Goal: Task Accomplishment & Management: Manage account settings

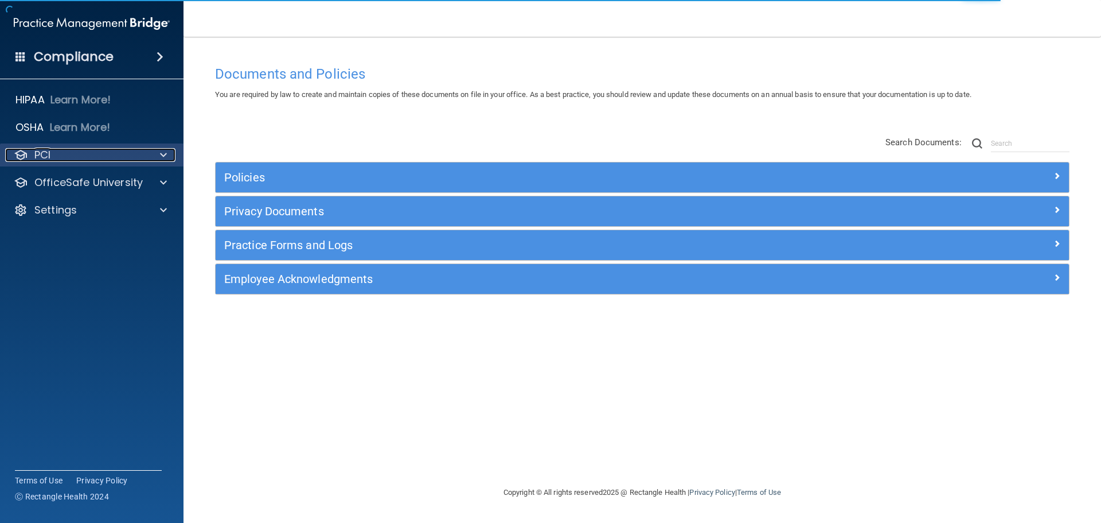
click at [151, 156] on div at bounding box center [161, 155] width 29 height 14
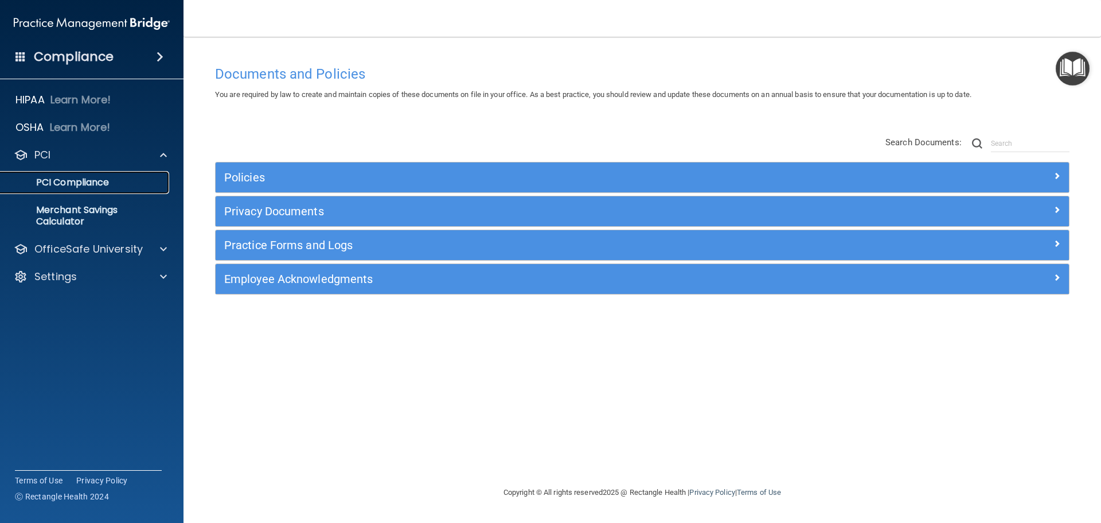
click at [104, 183] on p "PCI Compliance" at bounding box center [85, 182] width 157 height 11
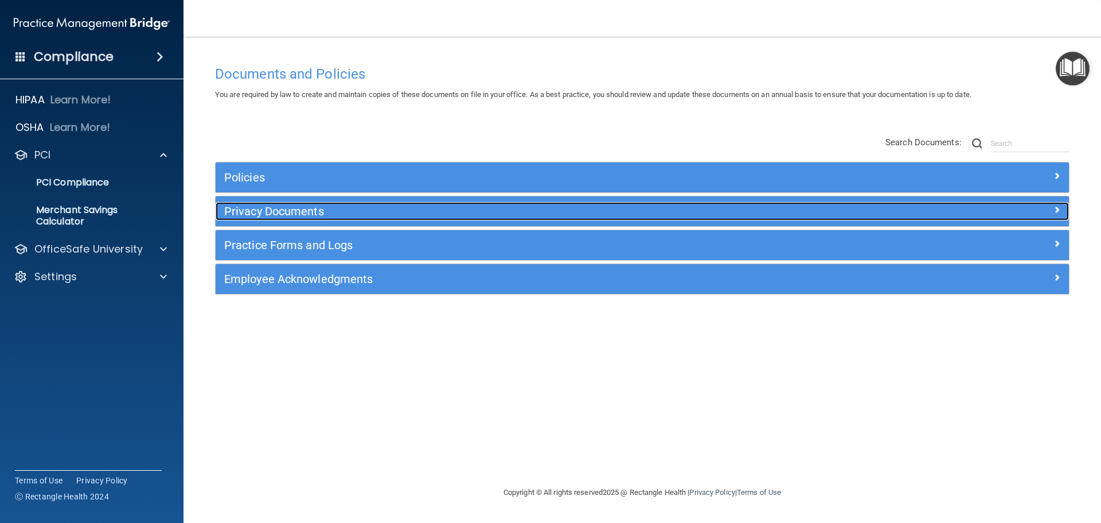
click at [1054, 210] on span at bounding box center [1057, 209] width 7 height 14
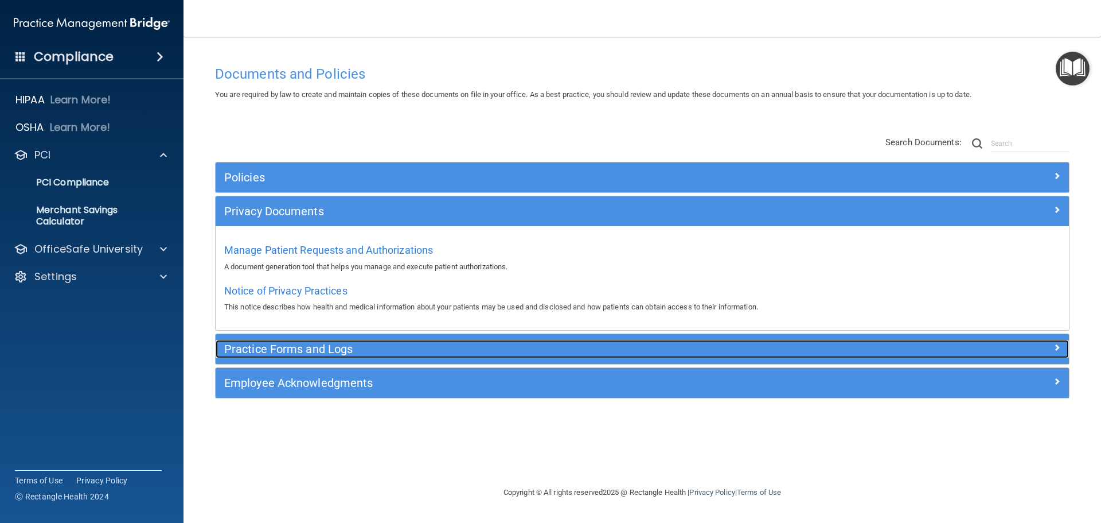
click at [1057, 346] on span at bounding box center [1057, 347] width 7 height 14
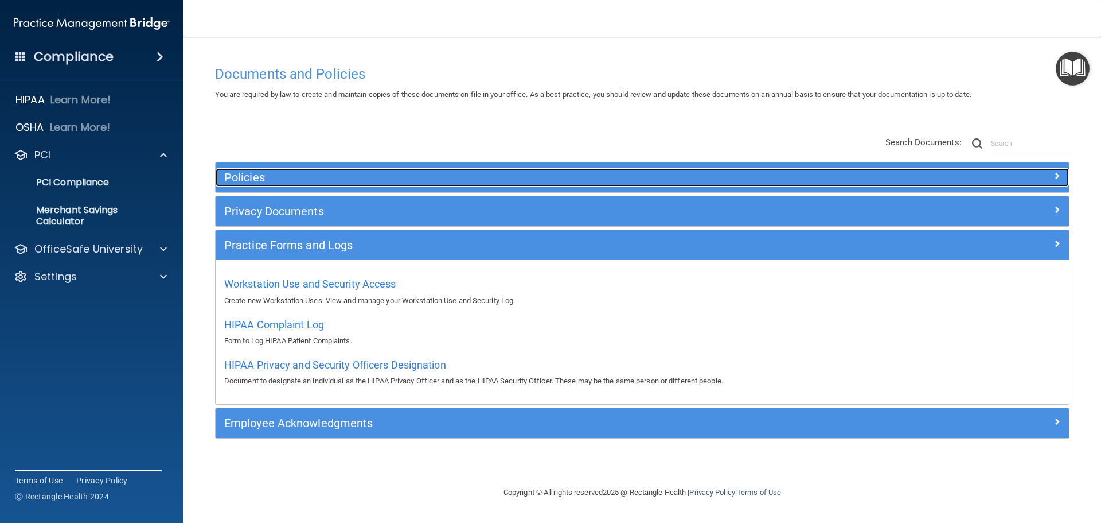
click at [1056, 176] on span at bounding box center [1057, 176] width 7 height 14
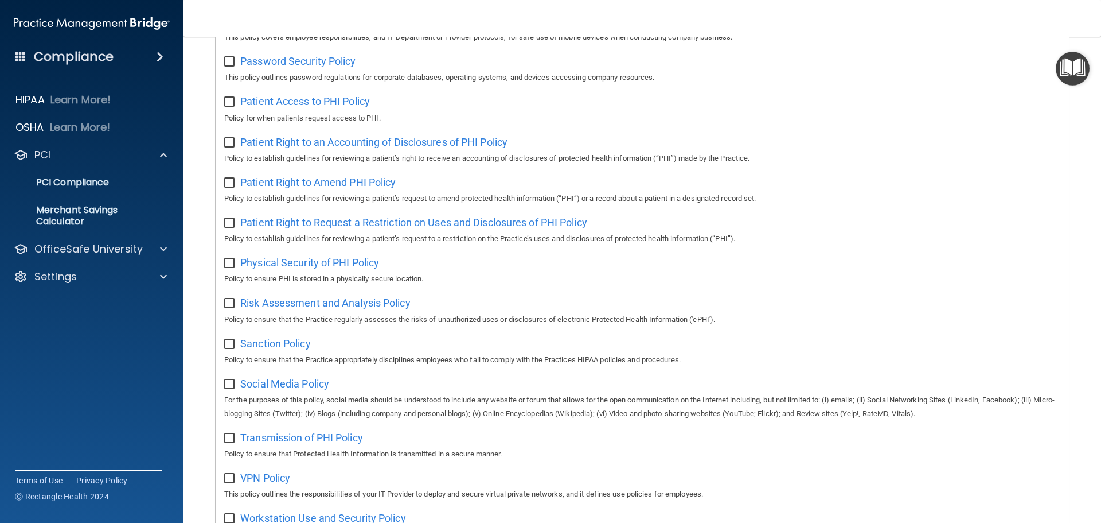
scroll to position [574, 0]
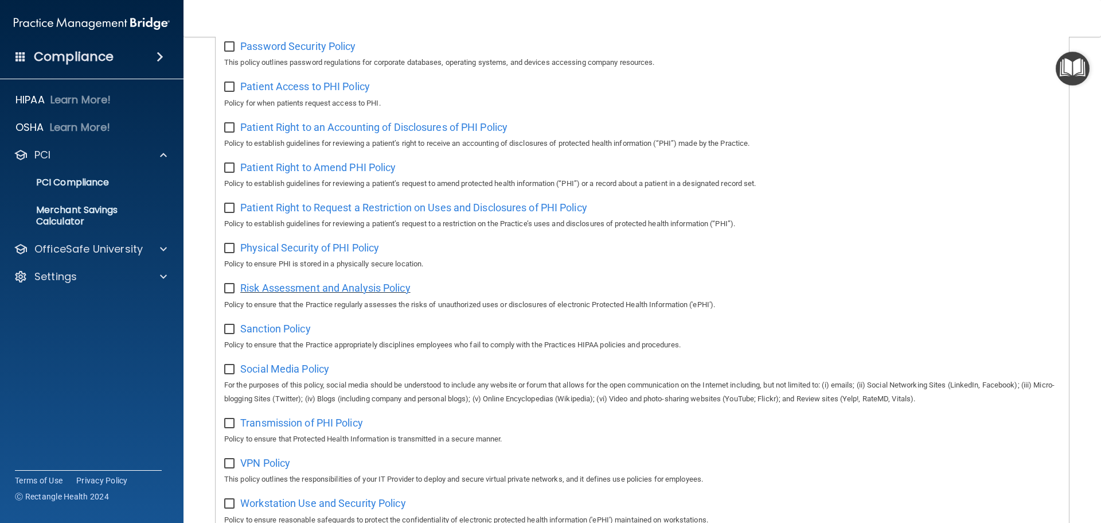
click at [301, 294] on span "Risk Assessment and Analysis Policy" at bounding box center [325, 288] width 170 height 12
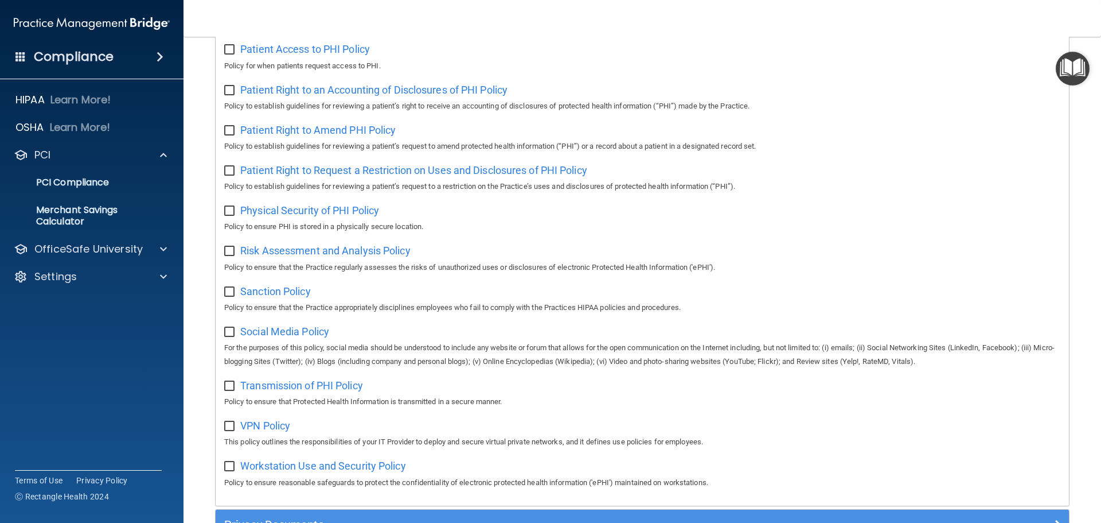
scroll to position [631, 0]
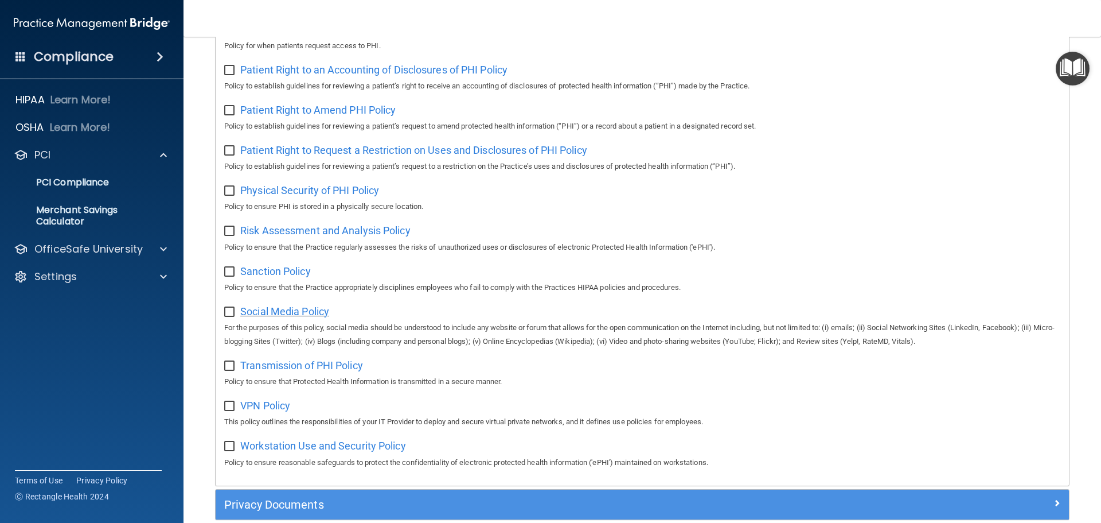
click at [283, 317] on span "Social Media Policy" at bounding box center [284, 311] width 89 height 12
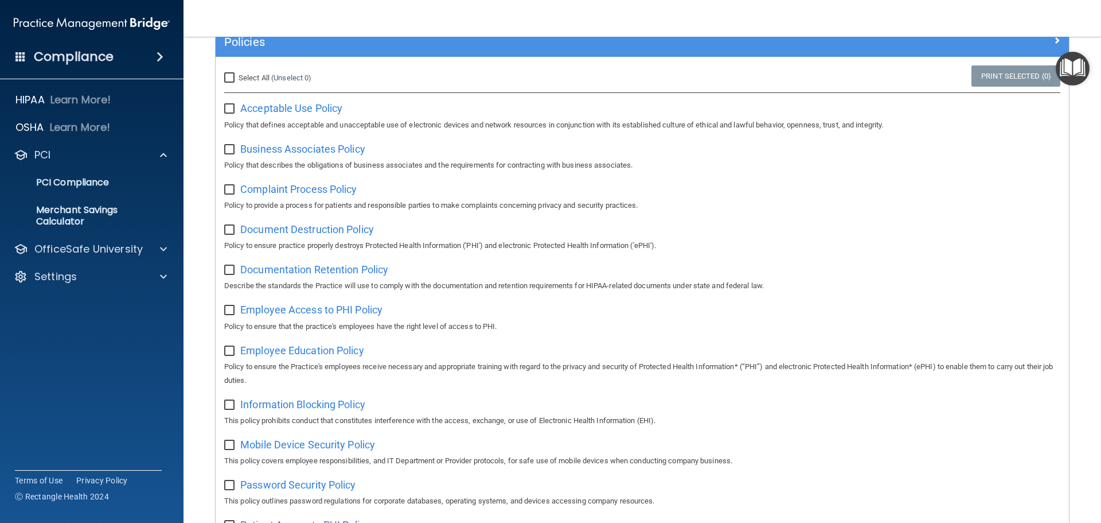
scroll to position [115, 0]
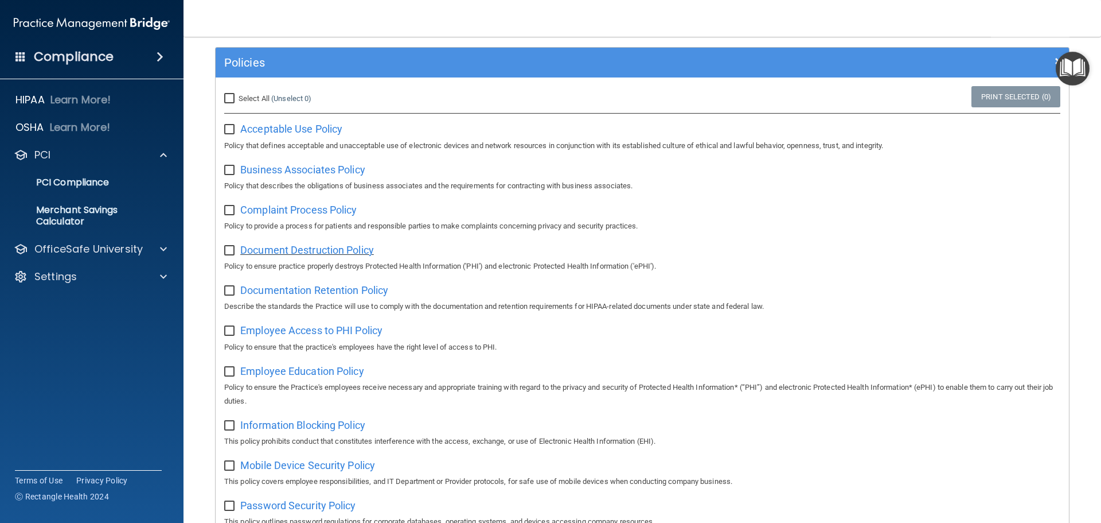
click at [315, 253] on span "Document Destruction Policy" at bounding box center [307, 250] width 134 height 12
click at [327, 171] on span "Business Associates Policy" at bounding box center [302, 169] width 125 height 12
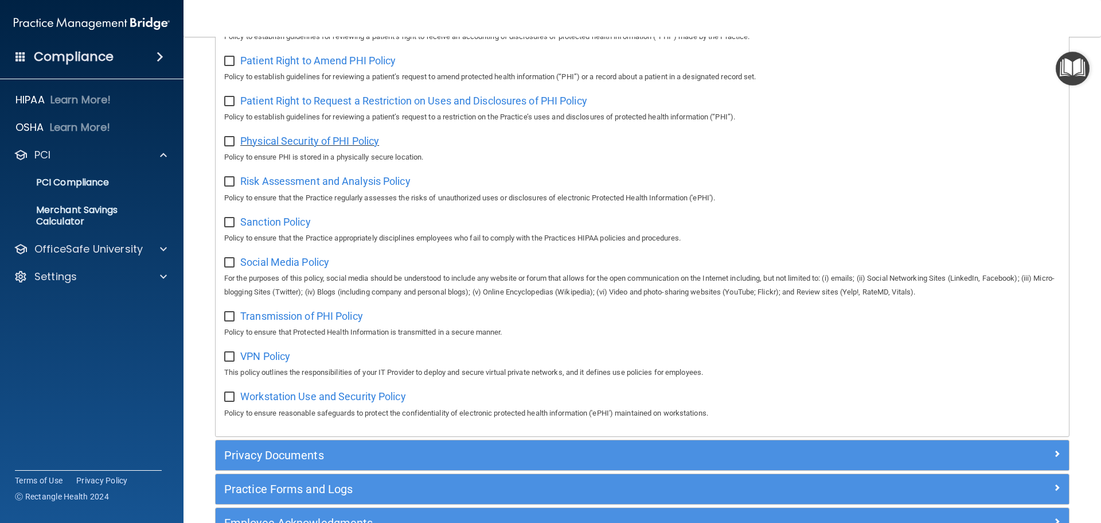
scroll to position [688, 0]
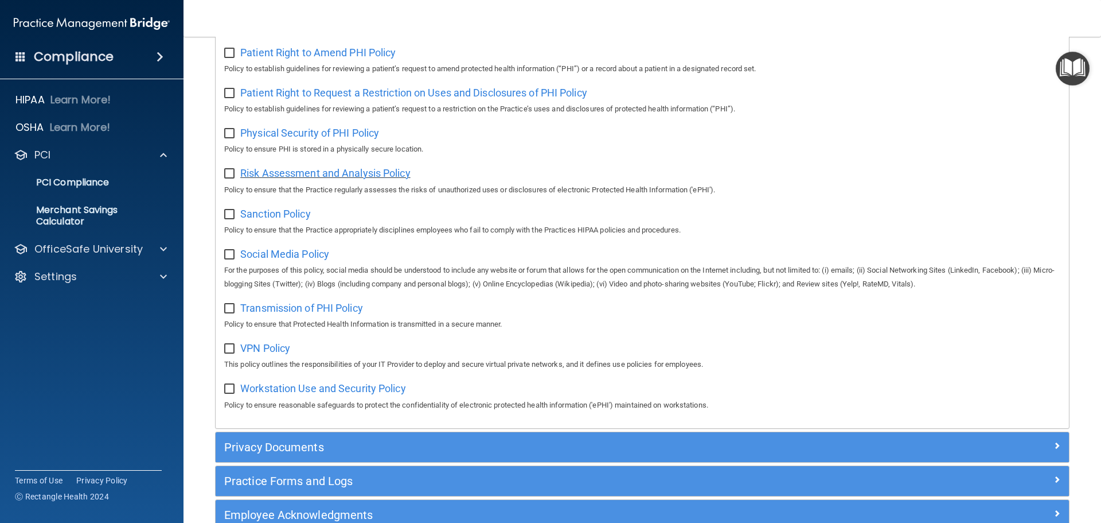
click at [297, 178] on span "Risk Assessment and Analysis Policy" at bounding box center [325, 173] width 170 height 12
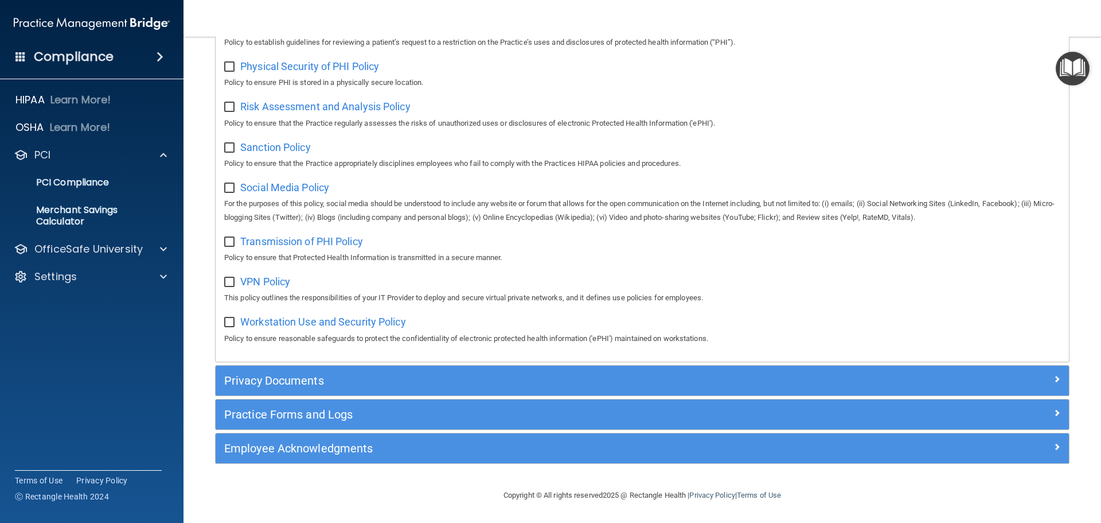
scroll to position [767, 0]
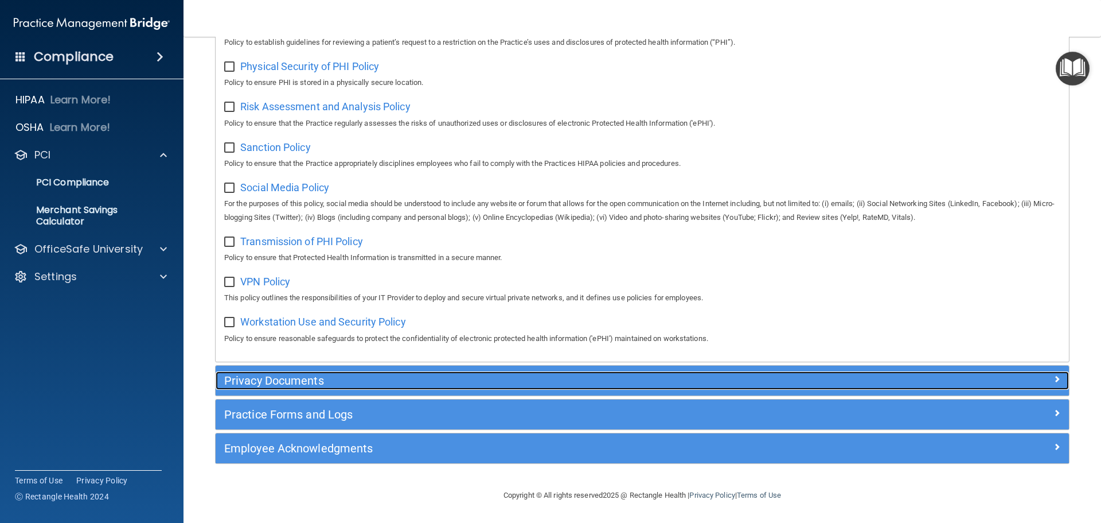
click at [1054, 377] on span at bounding box center [1057, 379] width 7 height 14
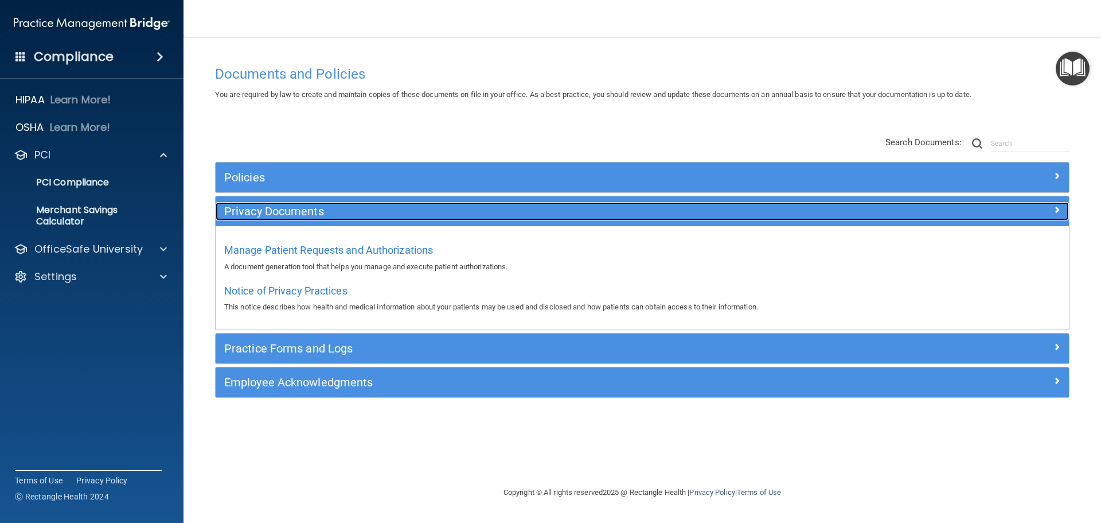
scroll to position [0, 0]
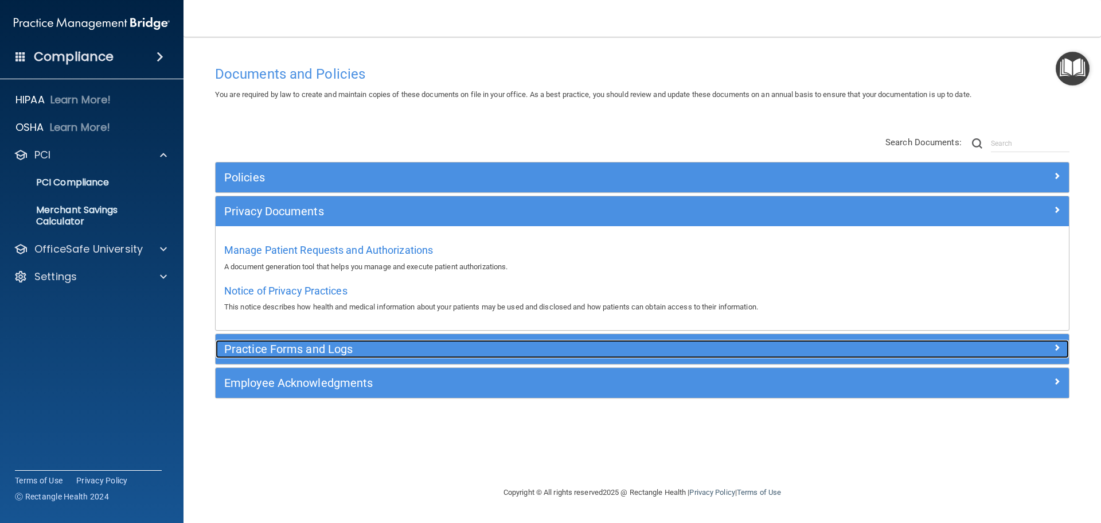
click at [1052, 343] on div at bounding box center [962, 347] width 213 height 14
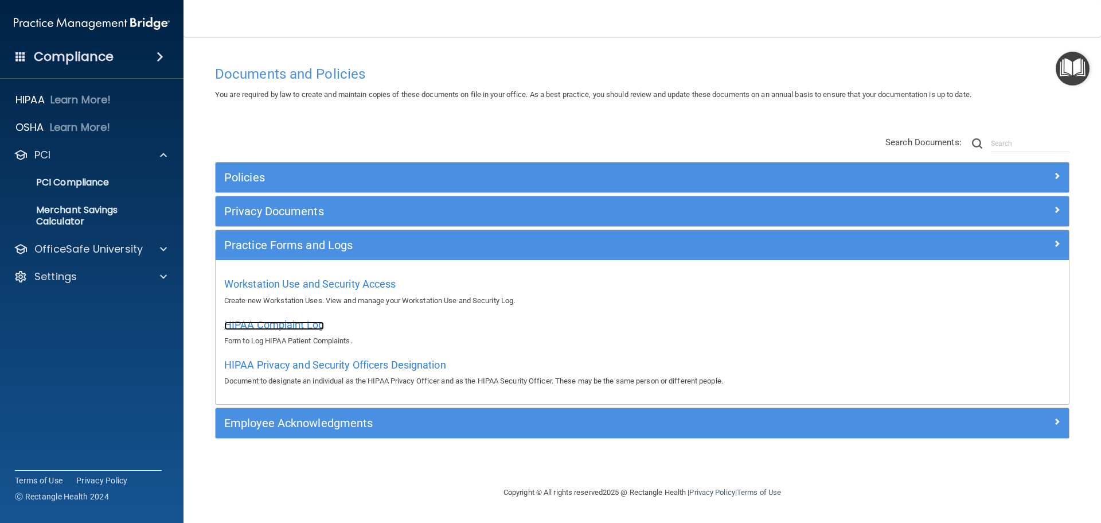
click at [282, 326] on span "HIPAA Complaint Log" at bounding box center [274, 324] width 100 height 12
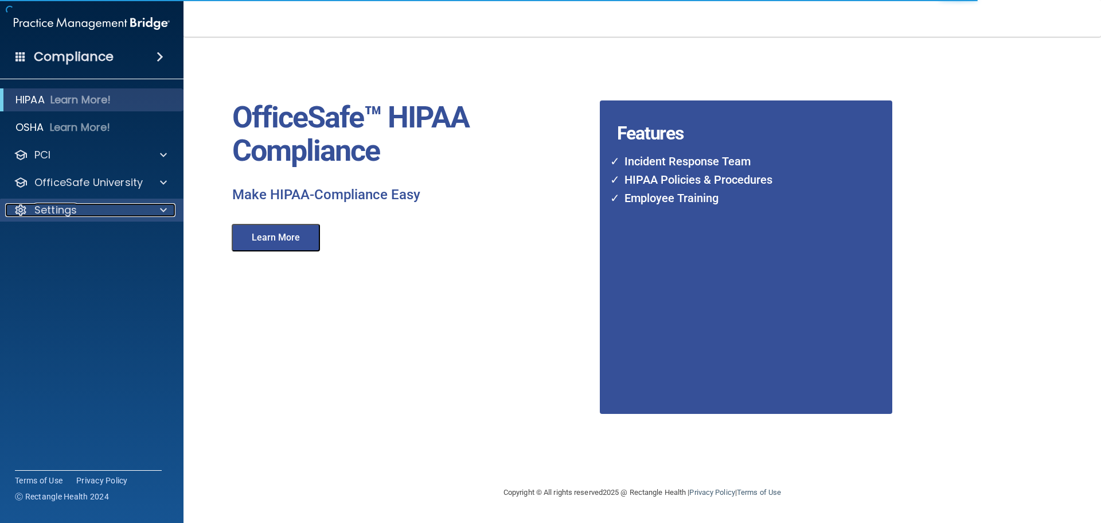
click at [74, 213] on p "Settings" at bounding box center [55, 210] width 42 height 14
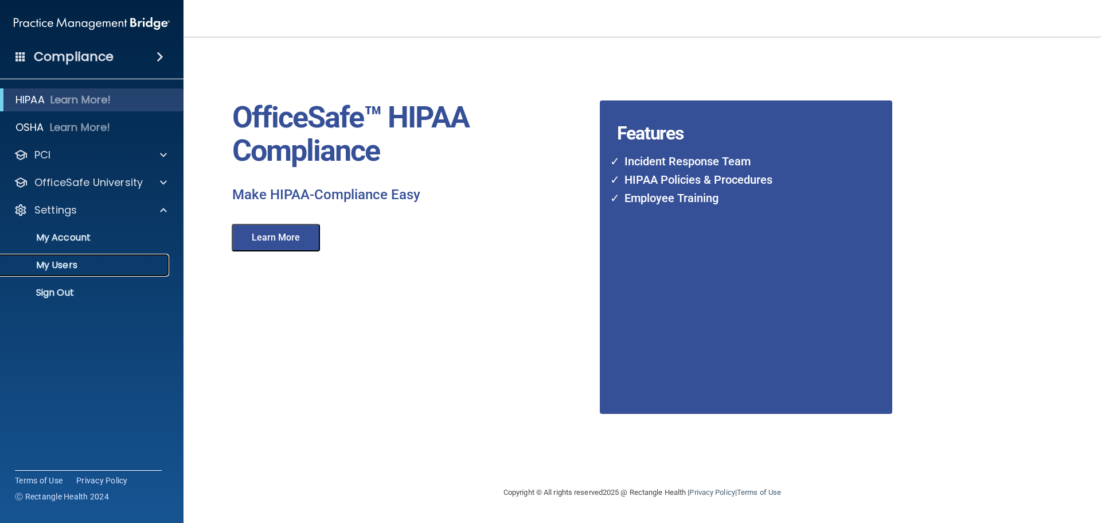
click at [63, 264] on p "My Users" at bounding box center [85, 264] width 157 height 11
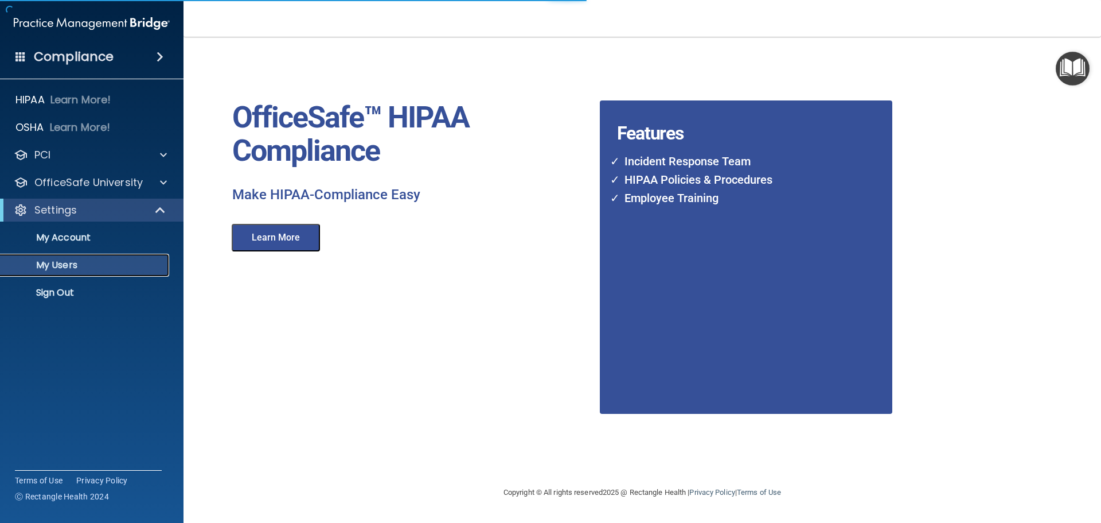
select select "20"
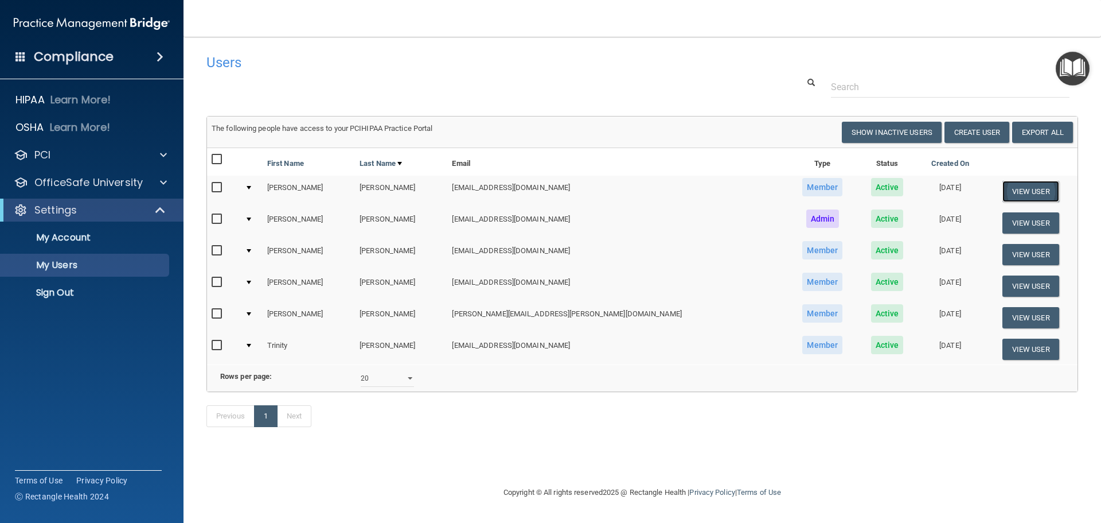
click at [1022, 193] on button "View User" at bounding box center [1031, 191] width 57 height 21
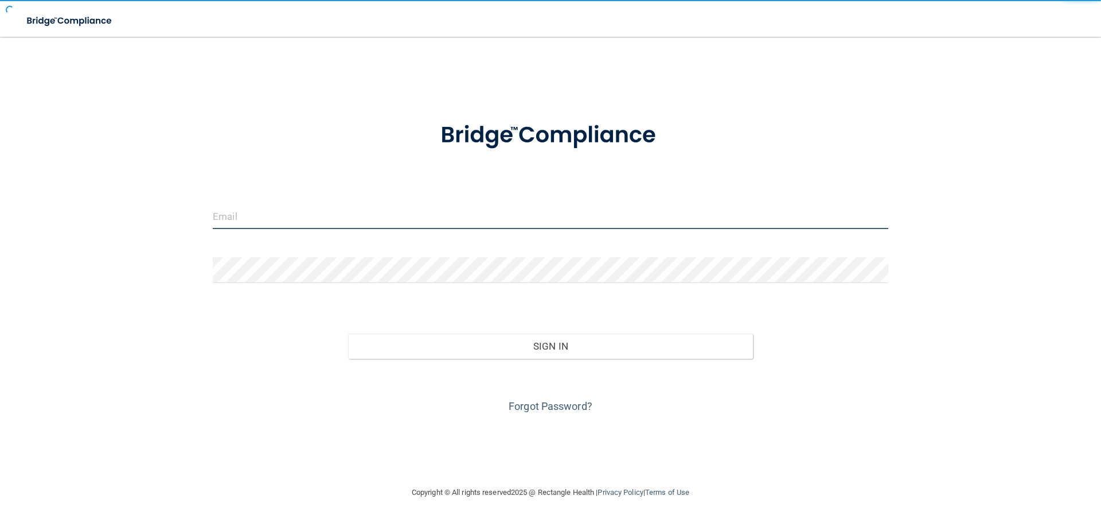
type input "[EMAIL_ADDRESS][DOMAIN_NAME]"
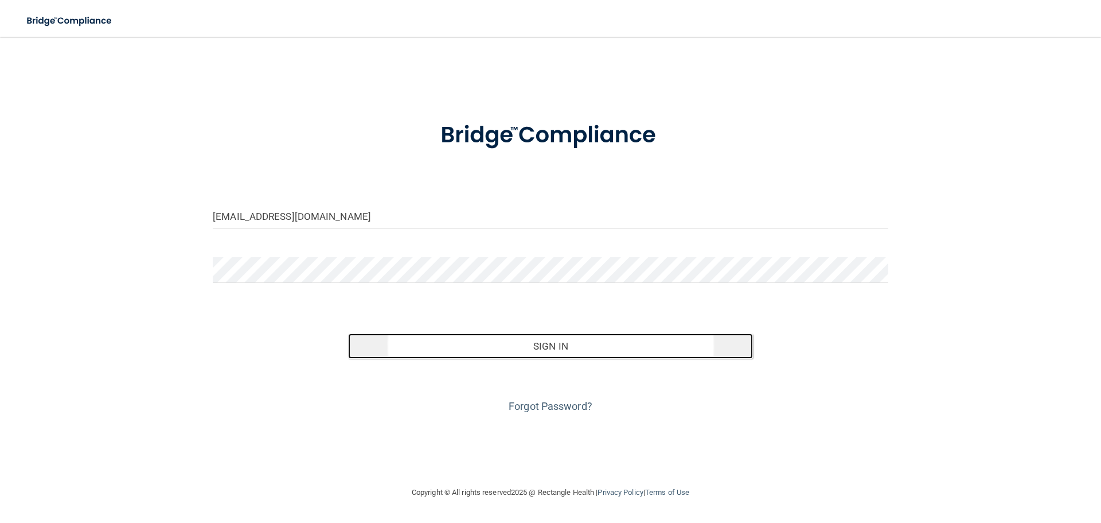
click at [544, 345] on button "Sign In" at bounding box center [551, 345] width 406 height 25
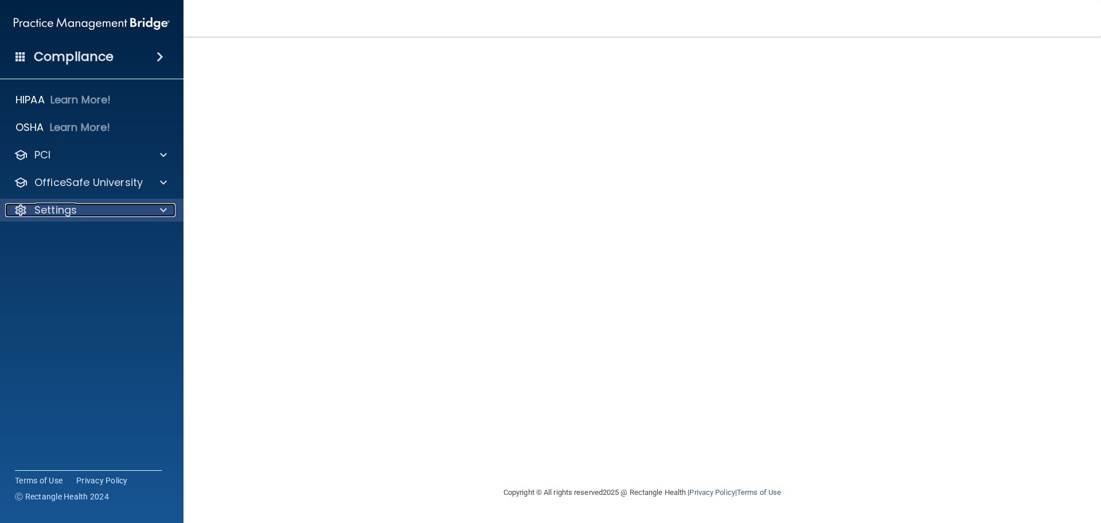
click at [154, 206] on div at bounding box center [161, 210] width 29 height 14
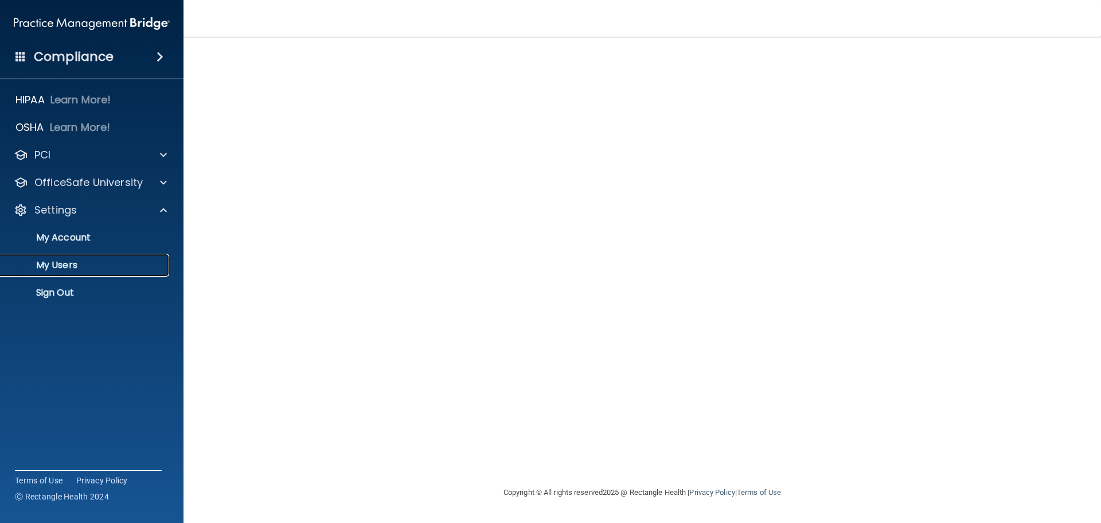
click at [132, 262] on p "My Users" at bounding box center [85, 264] width 157 height 11
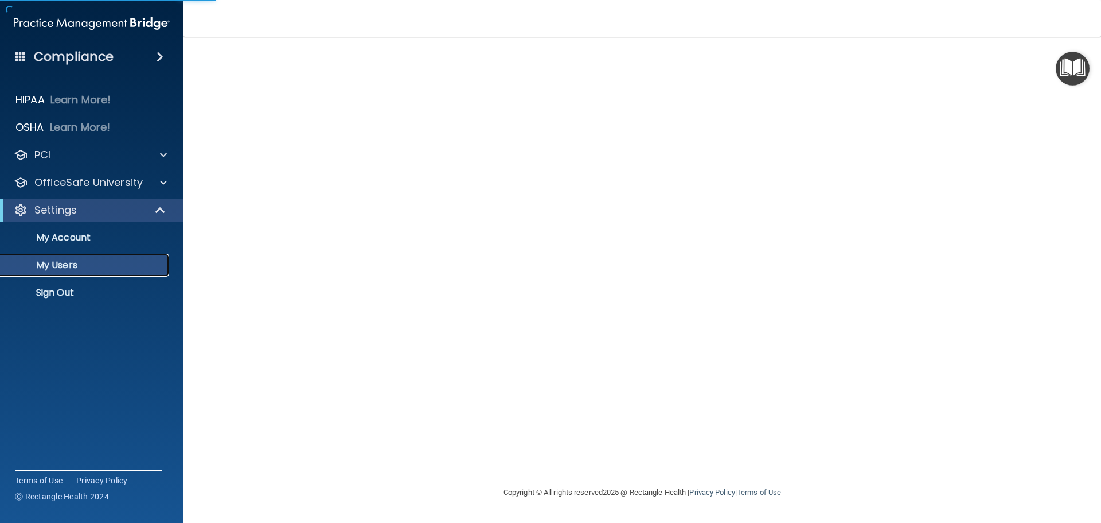
select select "20"
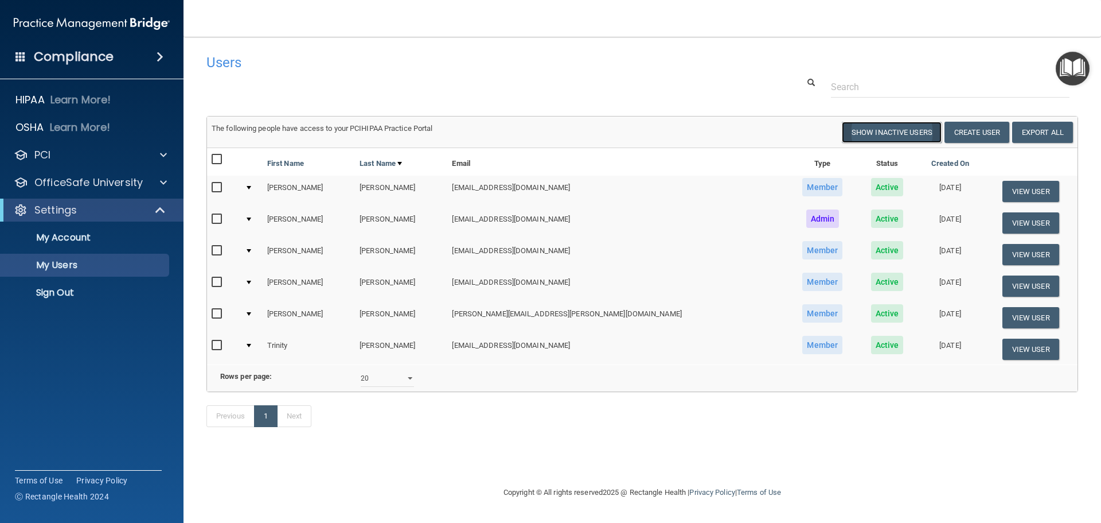
click at [902, 132] on button "Show Inactive Users" at bounding box center [892, 132] width 100 height 21
select select "20"
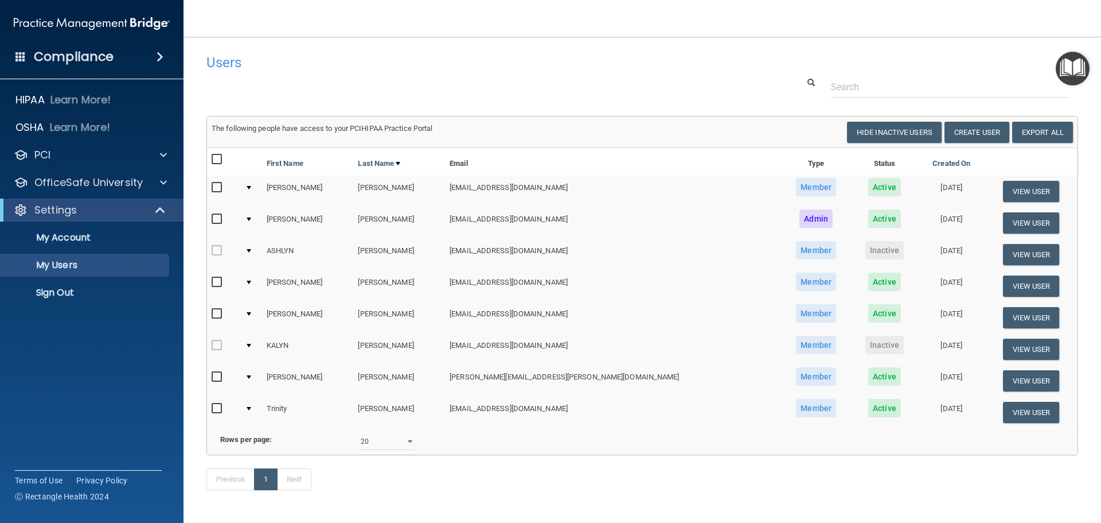
scroll to position [48, 0]
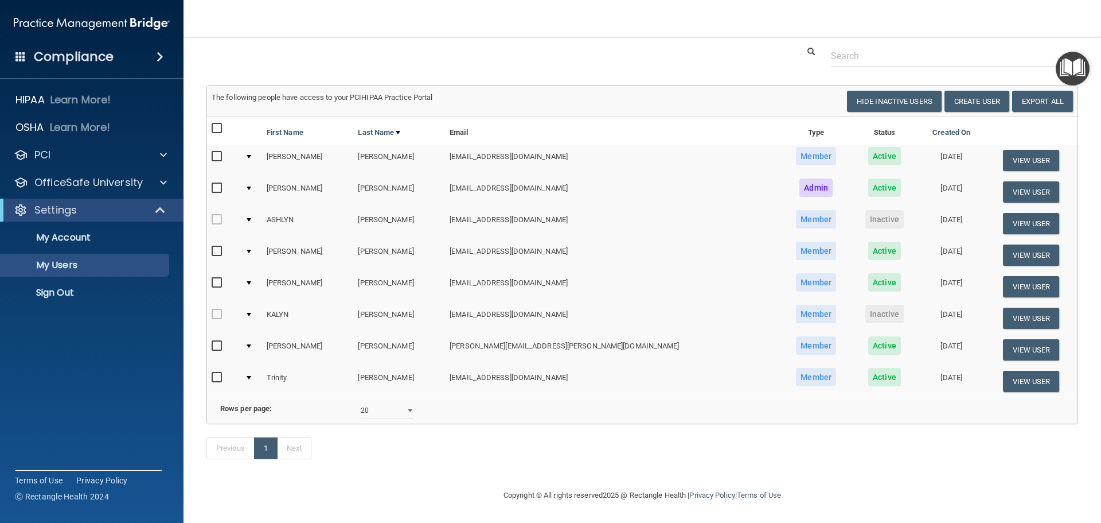
click at [251, 155] on div at bounding box center [249, 156] width 5 height 3
click at [1003, 150] on button "View User" at bounding box center [1031, 160] width 57 height 21
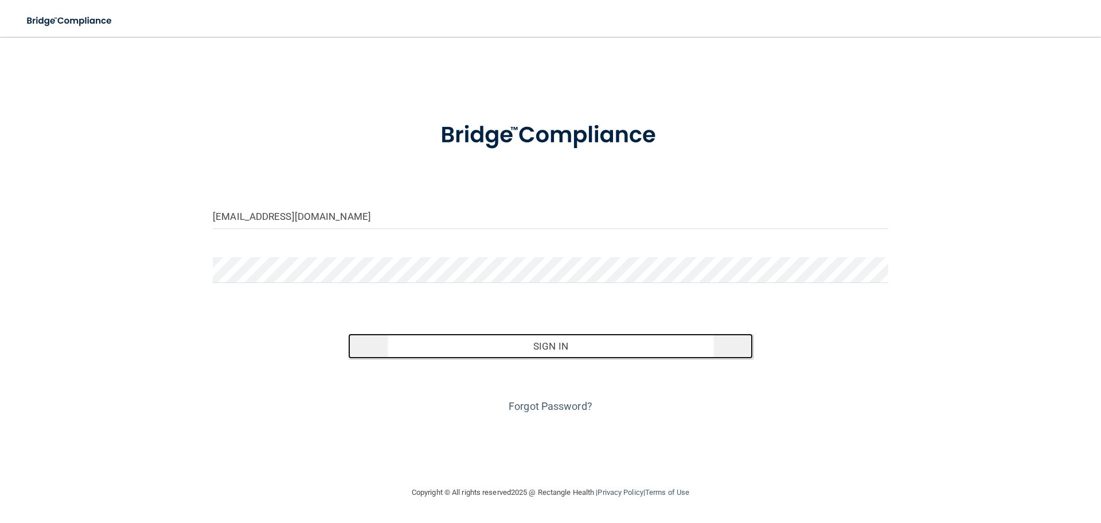
click at [541, 348] on button "Sign In" at bounding box center [551, 345] width 406 height 25
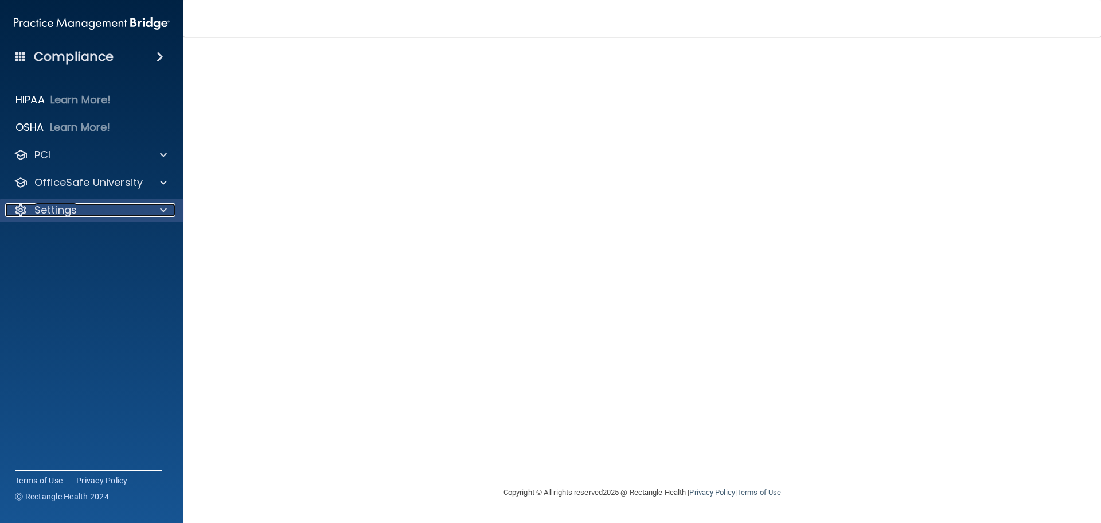
click at [165, 213] on span at bounding box center [163, 210] width 7 height 14
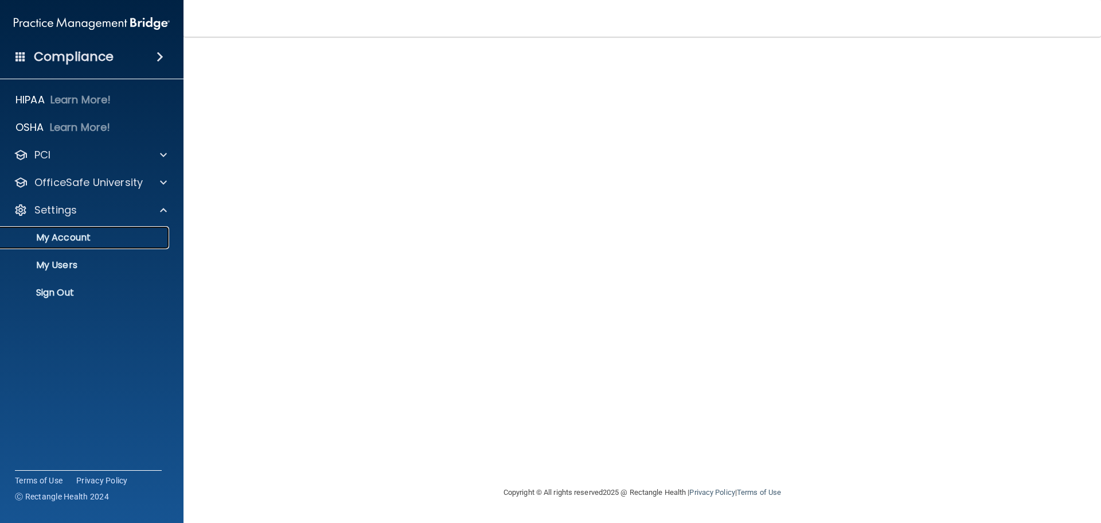
click at [119, 243] on link "My Account" at bounding box center [79, 237] width 181 height 23
